Goal: Task Accomplishment & Management: Manage account settings

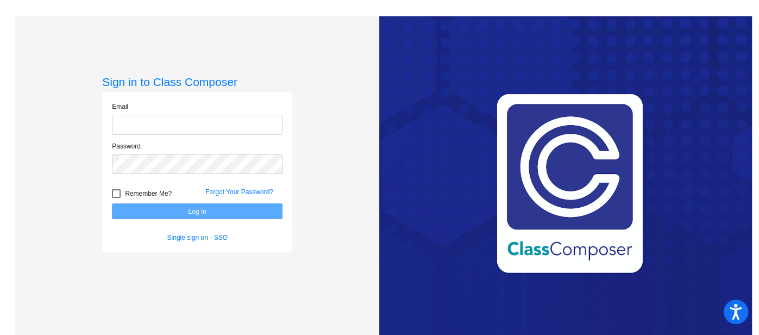
type input "[EMAIL_ADDRESS][DOMAIN_NAME]"
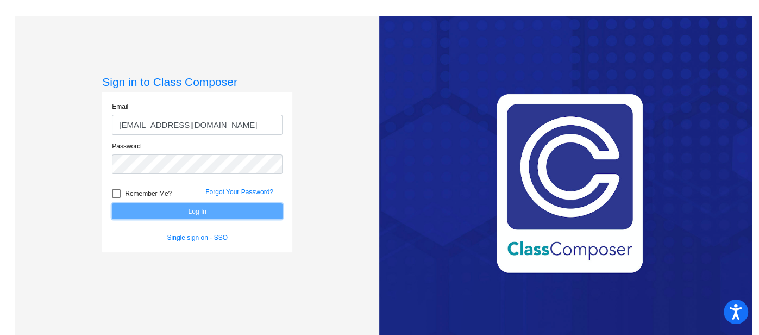
click at [172, 211] on button "Log In" at bounding box center [197, 211] width 171 height 16
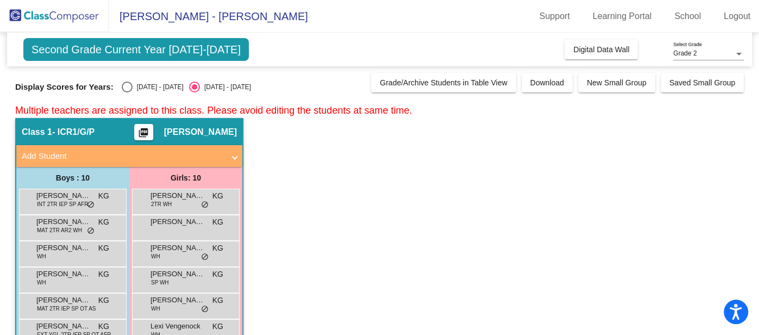
click at [122, 85] on div "Select an option" at bounding box center [127, 87] width 11 height 11
click at [127, 92] on input "[DATE] - [DATE]" at bounding box center [127, 92] width 1 height 1
radio input "true"
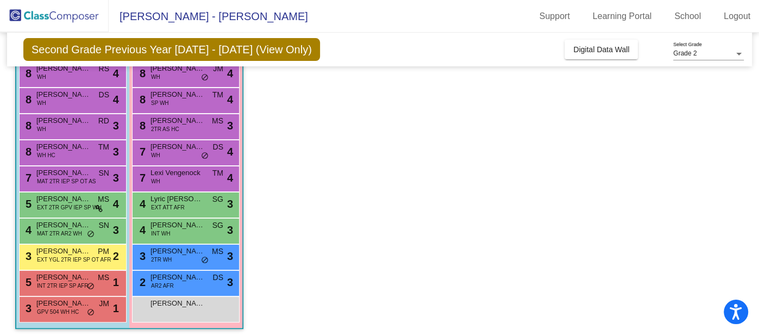
scroll to position [131, 0]
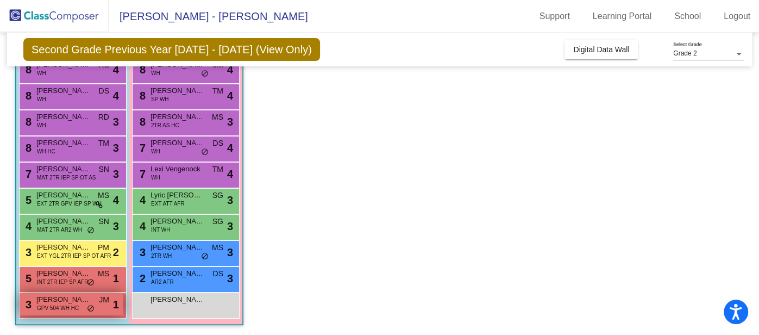
click at [52, 304] on span "GPV 504 WH HC" at bounding box center [58, 308] width 42 height 8
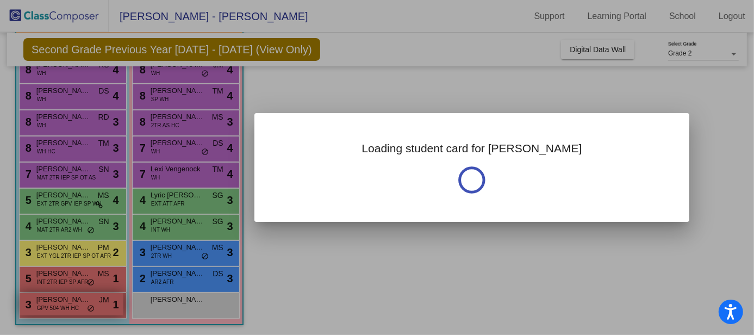
click at [52, 304] on div at bounding box center [377, 167] width 754 height 335
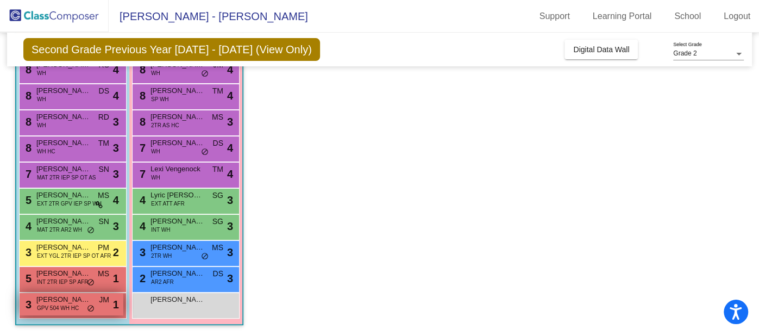
click at [52, 304] on span "GPV 504 WH HC" at bounding box center [58, 308] width 42 height 8
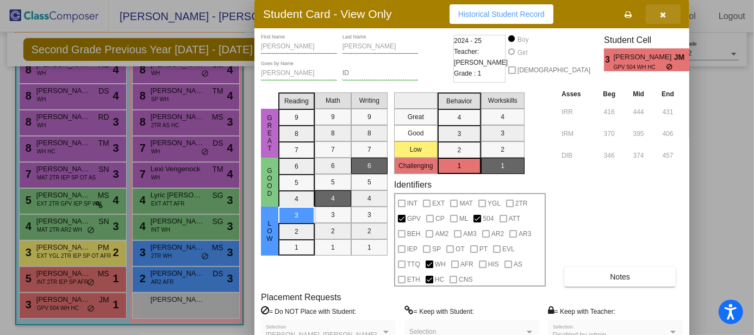
click at [661, 14] on icon "button" at bounding box center [663, 15] width 6 height 8
